Goal: Use online tool/utility: Utilize a website feature to perform a specific function

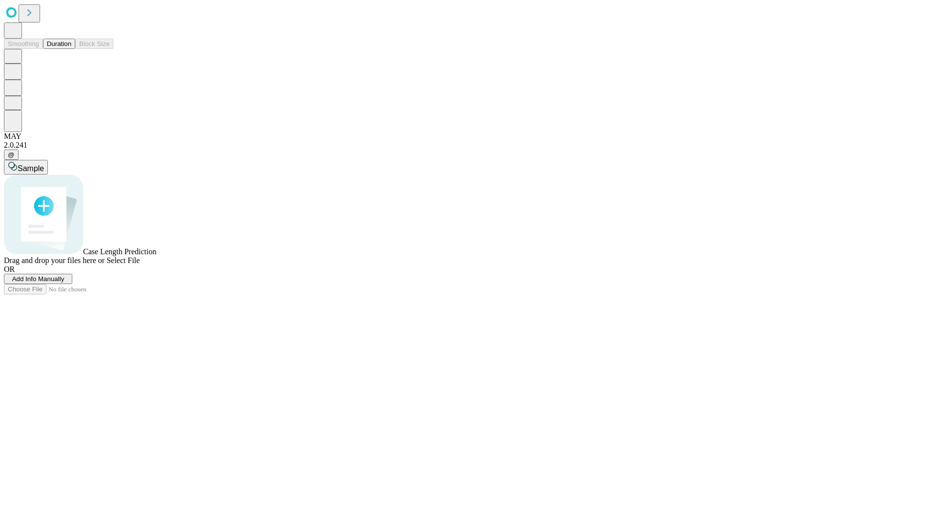
click at [71, 49] on button "Duration" at bounding box center [59, 44] width 32 height 10
click at [140, 264] on span "Select File" at bounding box center [123, 260] width 33 height 8
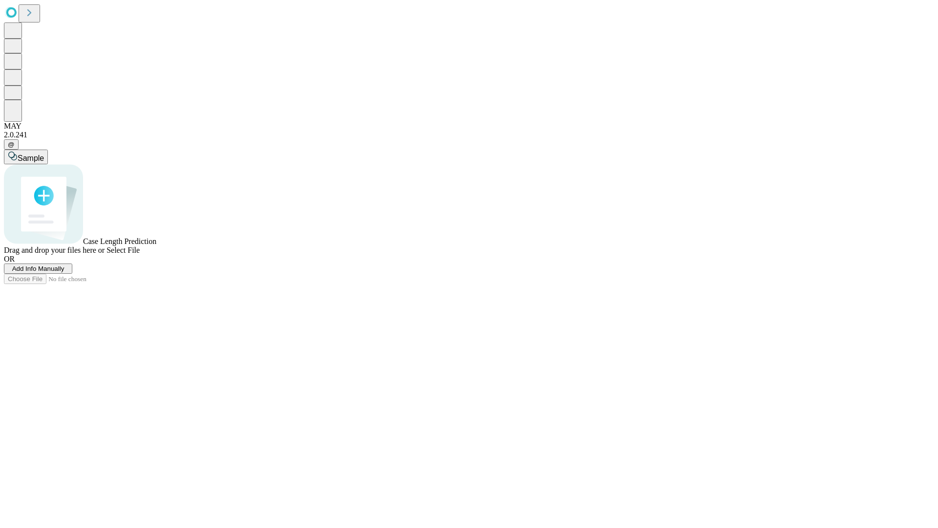
click at [140, 254] on span "Select File" at bounding box center [123, 250] width 33 height 8
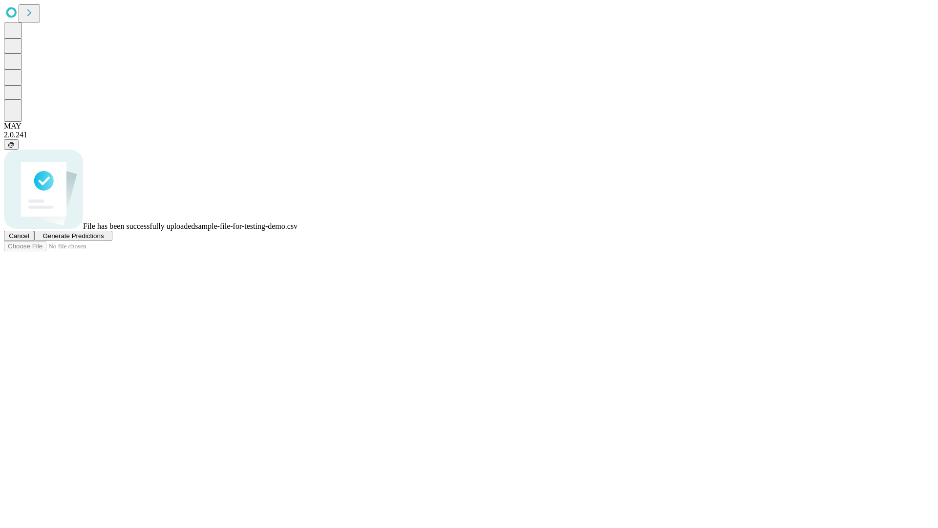
click at [104, 239] on span "Generate Predictions" at bounding box center [73, 235] width 61 height 7
